Goal: Information Seeking & Learning: Learn about a topic

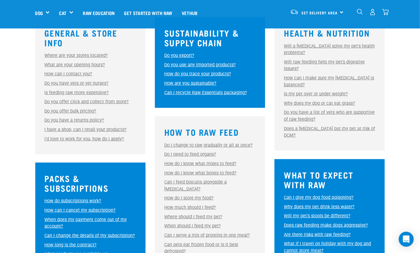
scroll to position [208, 0]
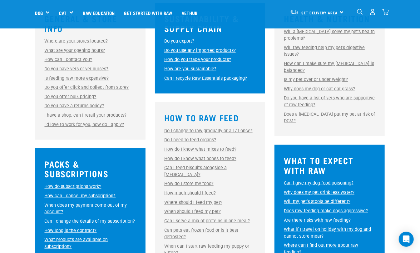
click at [175, 38] on link "Do you export?" at bounding box center [179, 40] width 30 height 5
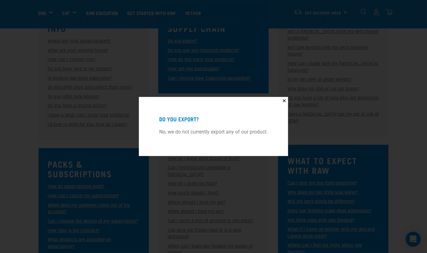
click at [378, 85] on div "✕ Do you export? No, we do not currently export any of our product." at bounding box center [213, 126] width 427 height 253
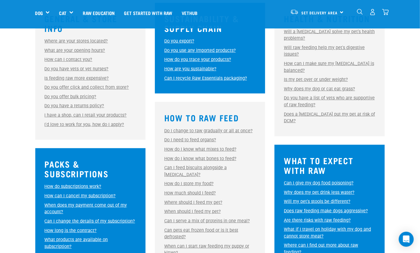
click at [214, 50] on link "Do you use any imported products?" at bounding box center [200, 50] width 72 height 5
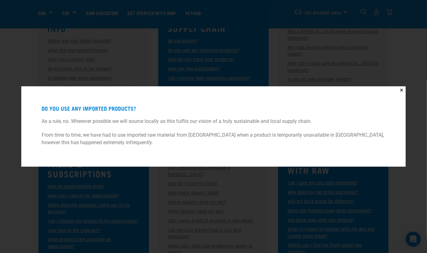
click at [289, 204] on div "✕ Do you use any imported products? As a rule, no. Wherever possible we will so…" at bounding box center [213, 126] width 427 height 253
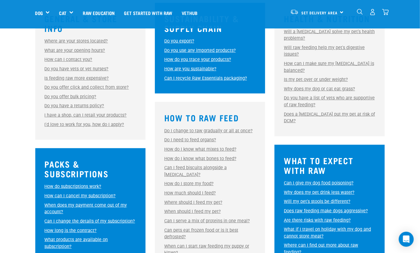
click at [216, 59] on link "How do you trace your products?" at bounding box center [197, 59] width 67 height 5
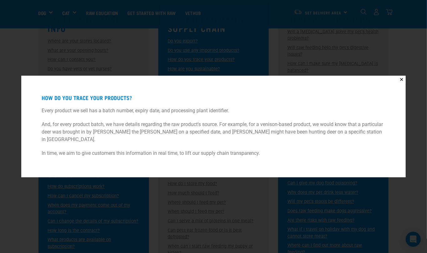
click at [283, 208] on div "✕ How do you trace your products? Every product we sell has a batch number, exp…" at bounding box center [213, 126] width 427 height 253
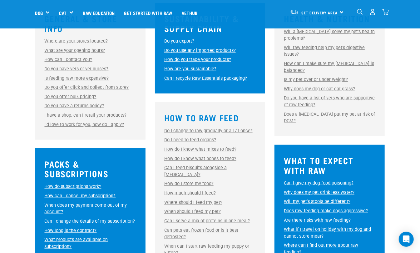
click at [218, 79] on link "Can I recycle Raw Essentials packaging?" at bounding box center [205, 78] width 83 height 5
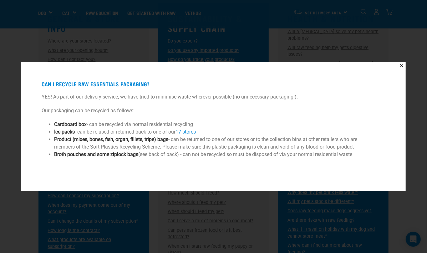
click at [244, 215] on div "✕ Can I recycle Raw Essentials packaging? YES! As part of our delivery service,…" at bounding box center [213, 126] width 427 height 253
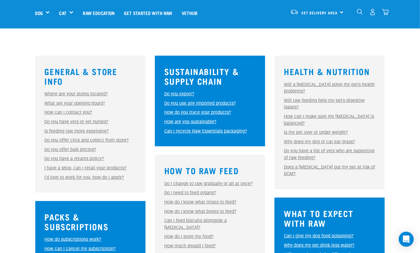
scroll to position [125, 0]
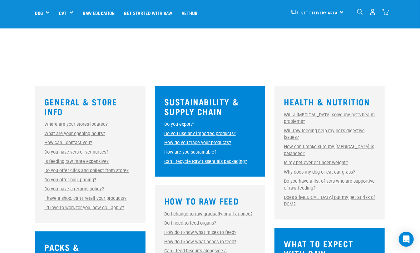
click at [193, 132] on link "Do you use any imported products?" at bounding box center [200, 133] width 72 height 5
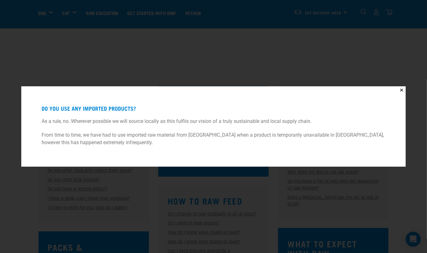
click at [204, 195] on div "✕ Do you use any imported products? As a rule, no. Wherever possible we will so…" at bounding box center [213, 126] width 427 height 253
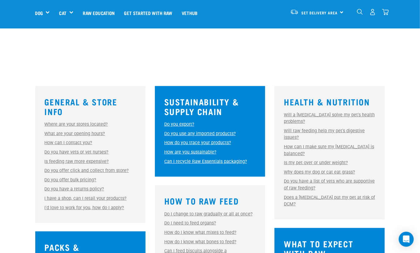
click at [177, 117] on div "Sustainability & Supply Chain Do you export? Do you export? No, we do not curre…" at bounding box center [210, 131] width 110 height 91
click at [174, 119] on div "Sustainability & Supply Chain Do you export? Do you export? No, we do not curre…" at bounding box center [210, 131] width 110 height 91
click at [175, 120] on div "Sustainability & Supply Chain Do you export? Do you export? No, we do not curre…" at bounding box center [210, 131] width 110 height 91
click at [176, 124] on link "Do you export?" at bounding box center [179, 124] width 30 height 5
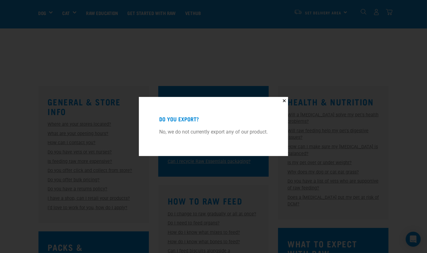
click at [49, 138] on div "✕ Do you export? No, we do not currently export any of our product." at bounding box center [213, 126] width 427 height 253
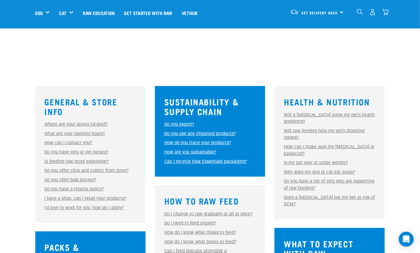
click at [188, 151] on link "How are you sustainable?" at bounding box center [190, 151] width 52 height 5
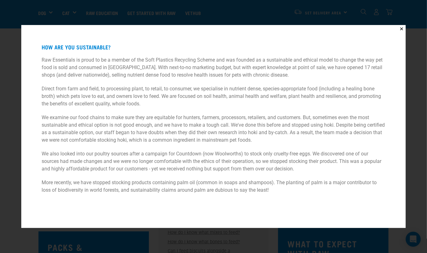
click at [415, 110] on div "✕ How are you sustainable? Raw Essentials is proud to be a member of the Soft P…" at bounding box center [213, 126] width 427 height 253
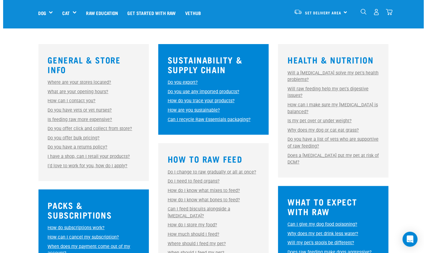
scroll to position [167, 0]
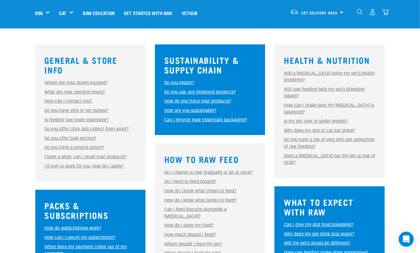
click at [343, 69] on div "Health & Nutrition Will a [MEDICAL_DATA] solve my pet's health problems? Will a…" at bounding box center [330, 110] width 110 height 133
click at [344, 71] on link "Will a [MEDICAL_DATA] solve my pet's health problems?" at bounding box center [329, 77] width 91 height 12
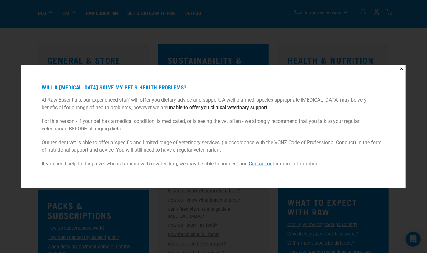
click at [267, 204] on div "✕ Will a [MEDICAL_DATA] solve my pet's health problems? At Raw Essentials, our …" at bounding box center [213, 126] width 427 height 253
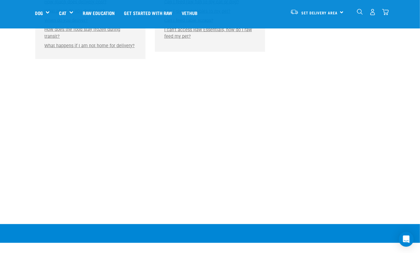
scroll to position [500, 0]
